Goal: Find contact information: Find contact information

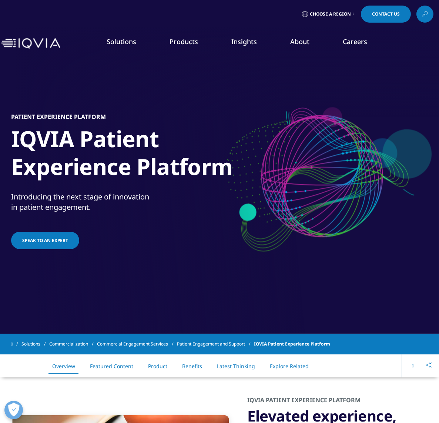
click at [49, 236] on link "Speak to an expert" at bounding box center [45, 239] width 68 height 17
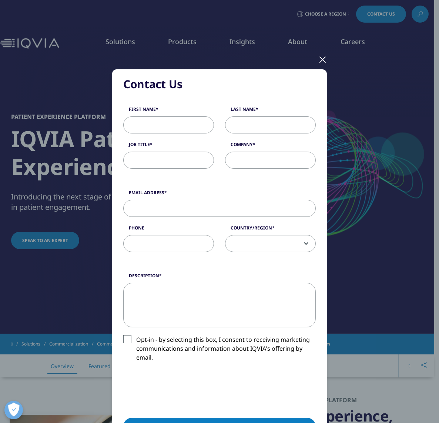
click at [319, 57] on div at bounding box center [323, 59] width 9 height 20
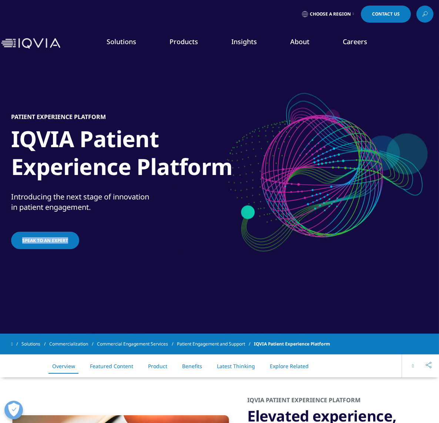
click at [93, 252] on div "Patient Experience Platform IQVIA Patient Experience Platform Introducing the n…" at bounding box center [219, 182] width 417 height 252
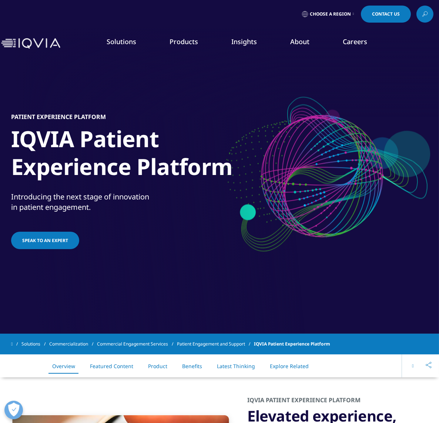
click at [43, 241] on span "Speak to an expert" at bounding box center [45, 240] width 46 height 6
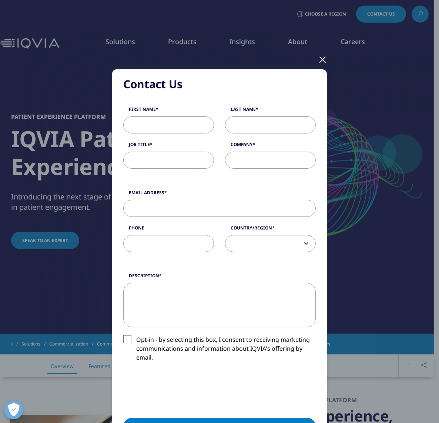
click at [38, 290] on div "Contact Us Contact Us First Name Last Name Job Title Company Email Address Phon…" at bounding box center [219, 287] width 437 height 574
click at [320, 59] on div at bounding box center [323, 59] width 9 height 20
